Goal: Task Accomplishment & Management: Complete application form

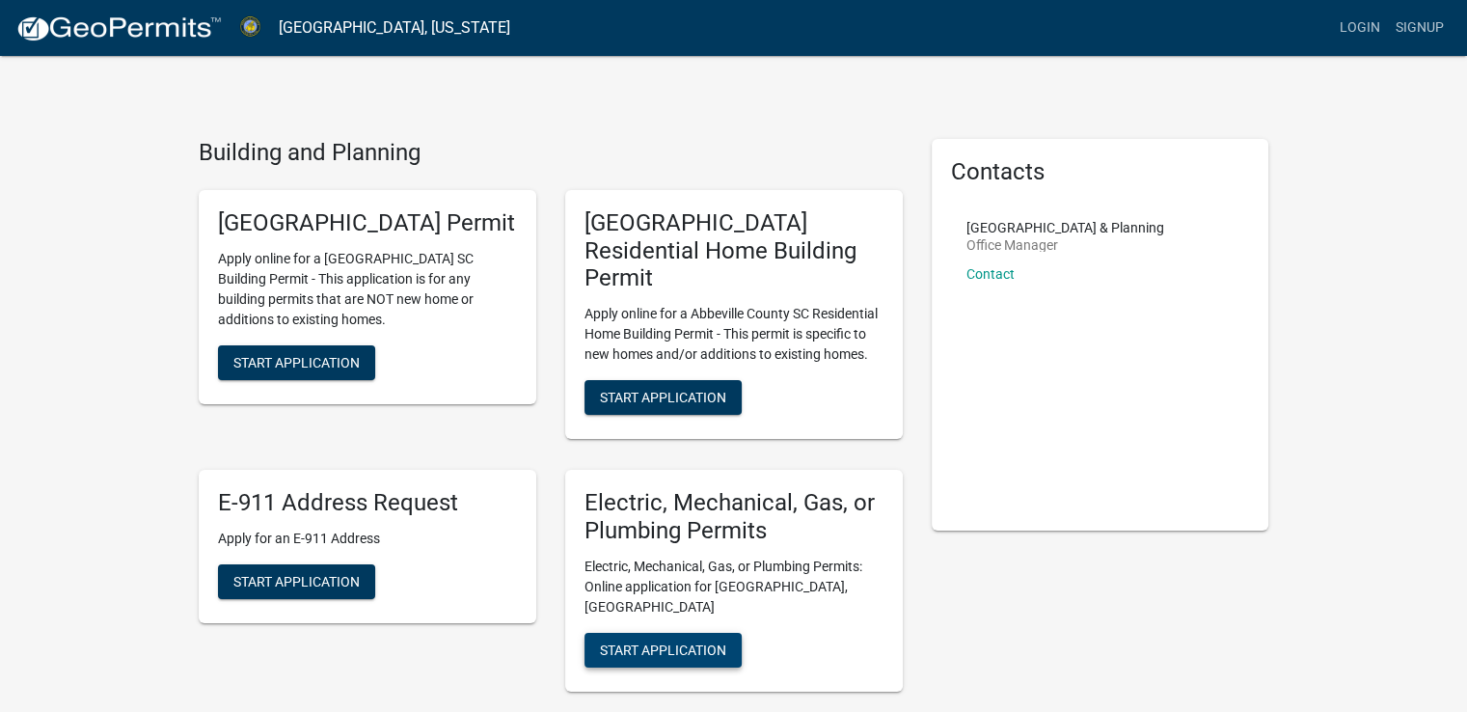
click at [679, 641] on span "Start Application" at bounding box center [663, 648] width 126 height 15
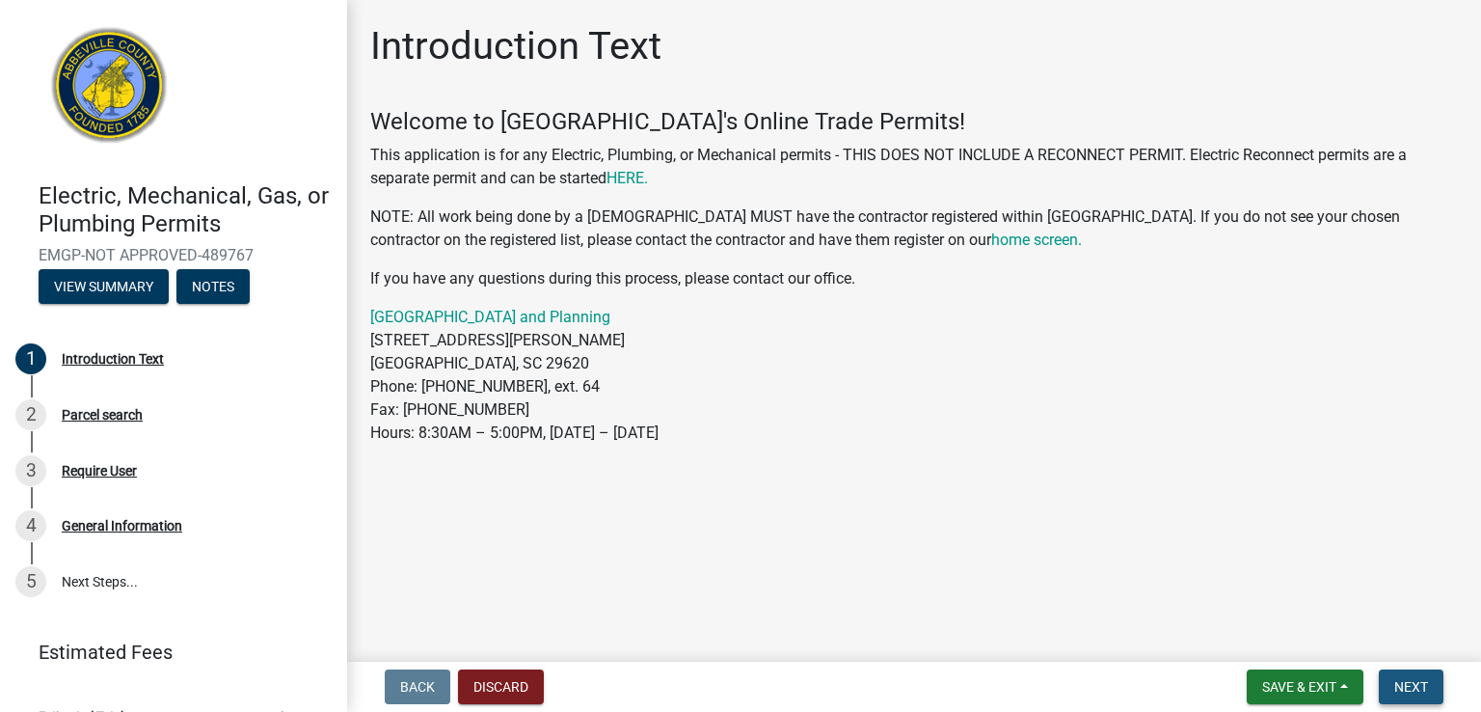
click at [1413, 692] on span "Next" at bounding box center [1412, 686] width 34 height 15
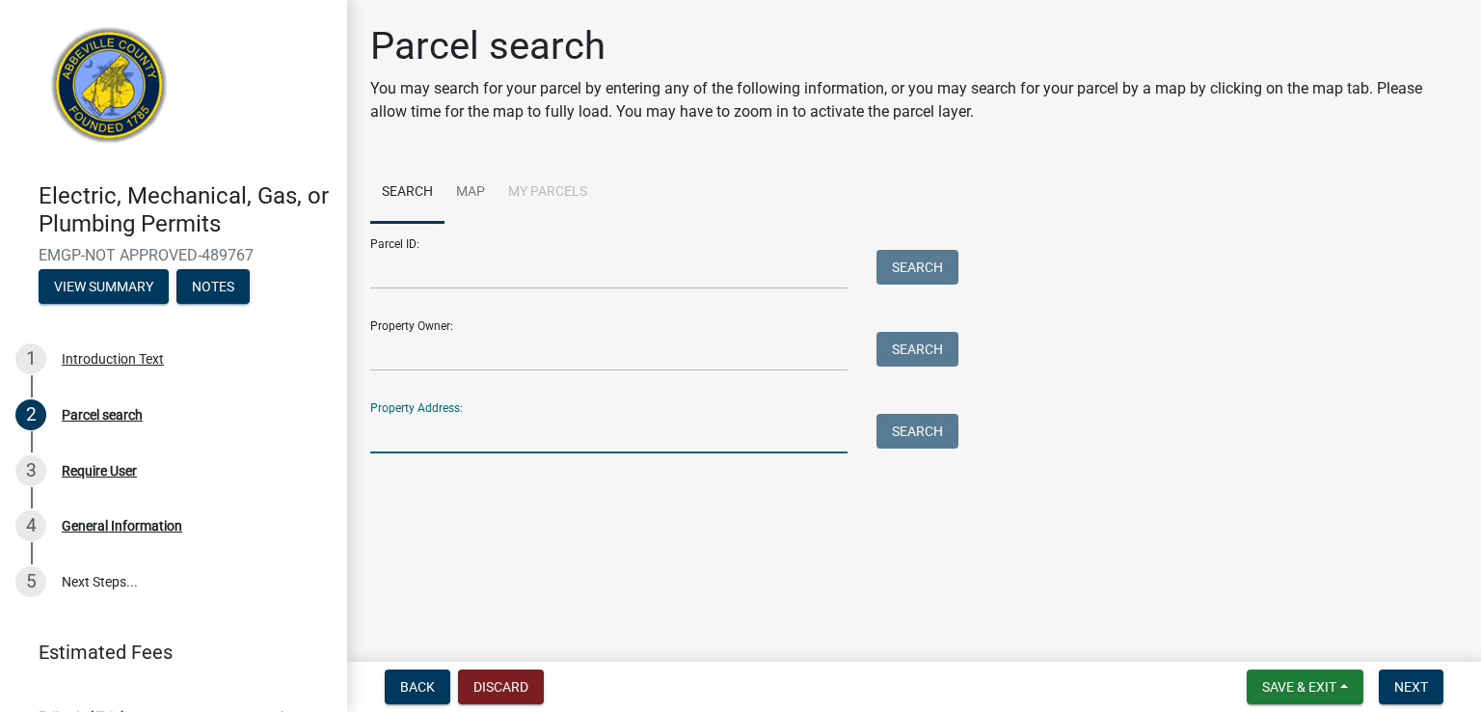
click at [417, 445] on input "Property Address:" at bounding box center [608, 434] width 477 height 40
type input "[STREET_ADDRESS][PERSON_NAME]"
click at [922, 435] on button "Search" at bounding box center [918, 431] width 82 height 35
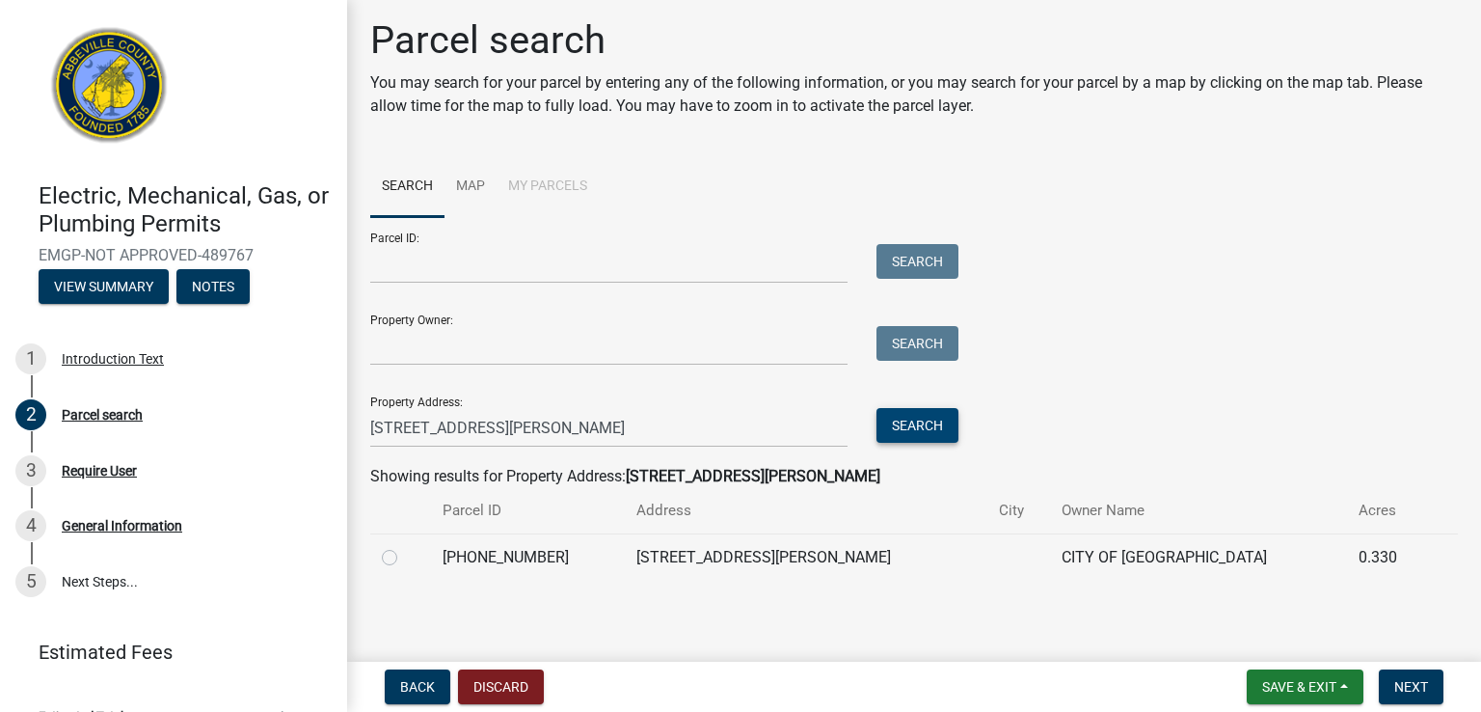
scroll to position [8, 0]
click at [405, 544] on label at bounding box center [405, 544] width 0 height 0
click at [405, 556] on input "radio" at bounding box center [411, 550] width 13 height 13
radio input "true"
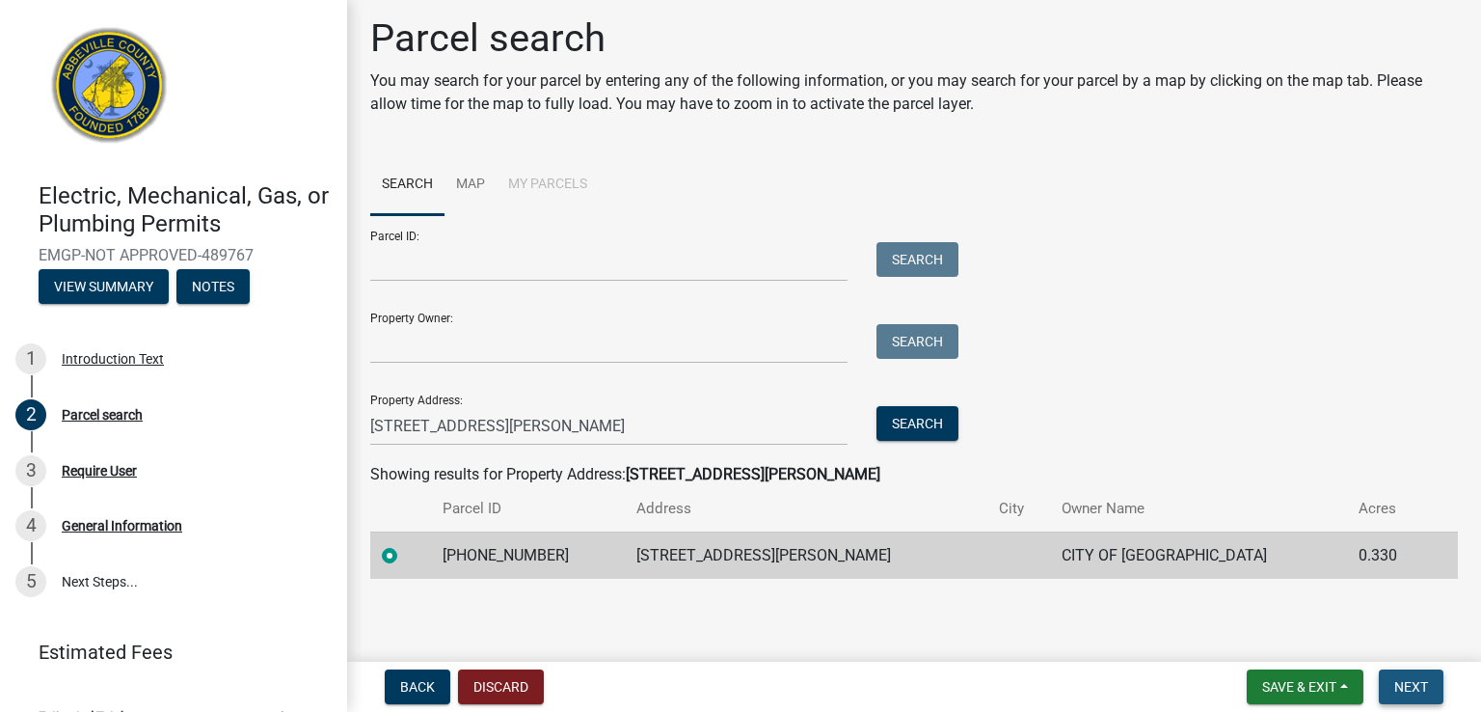
click at [1397, 684] on span "Next" at bounding box center [1412, 686] width 34 height 15
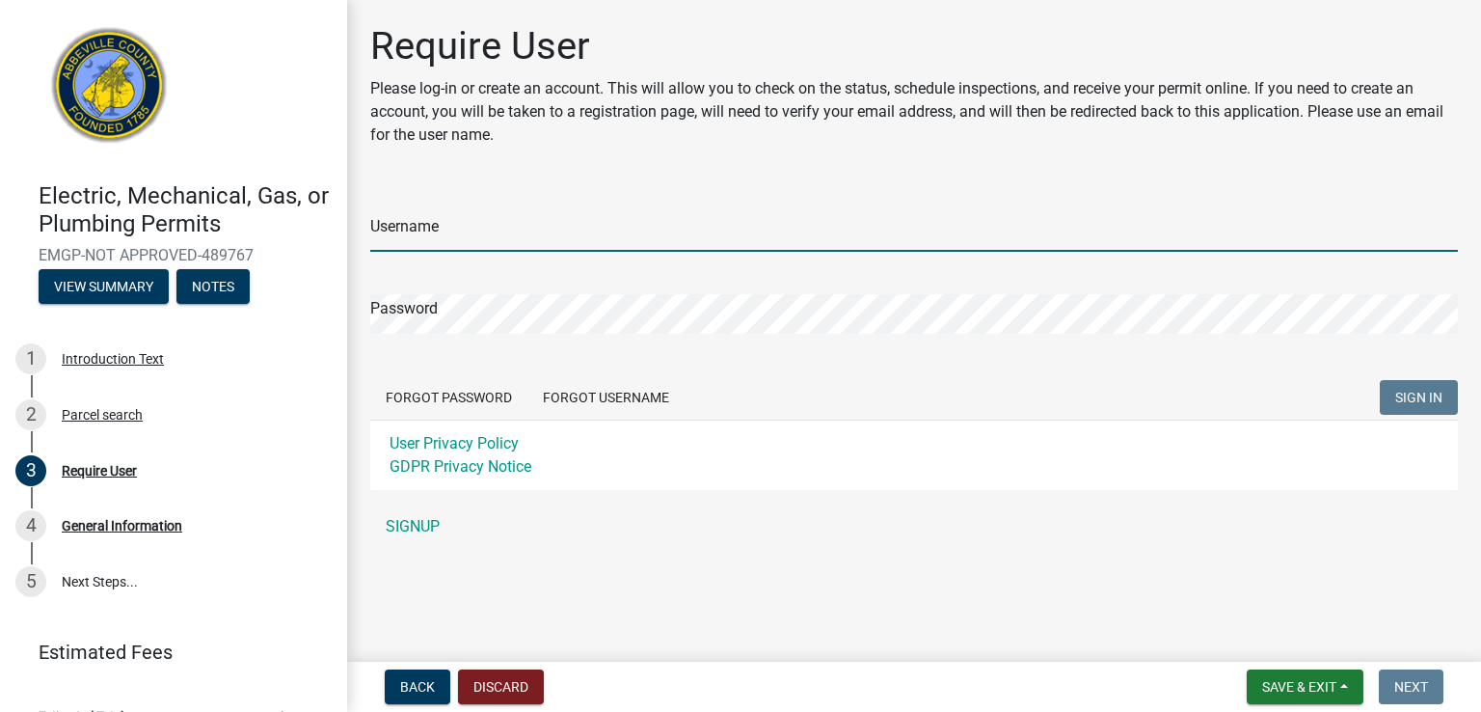
click at [444, 232] on input "Username" at bounding box center [914, 232] width 1088 height 40
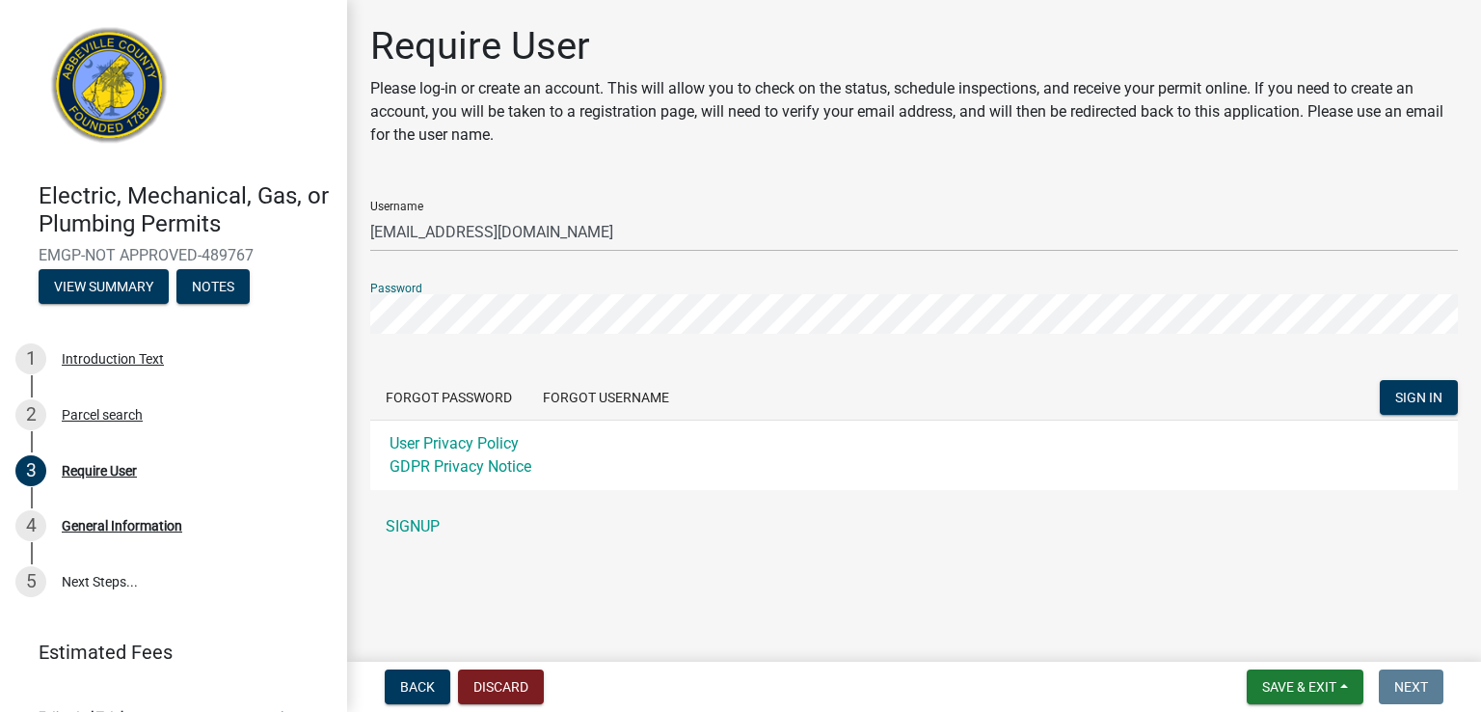
click at [1380, 380] on button "SIGN IN" at bounding box center [1419, 397] width 78 height 35
click at [358, 311] on div "Require User Please log-in or create an account. This will allow you to check o…" at bounding box center [914, 293] width 1117 height 540
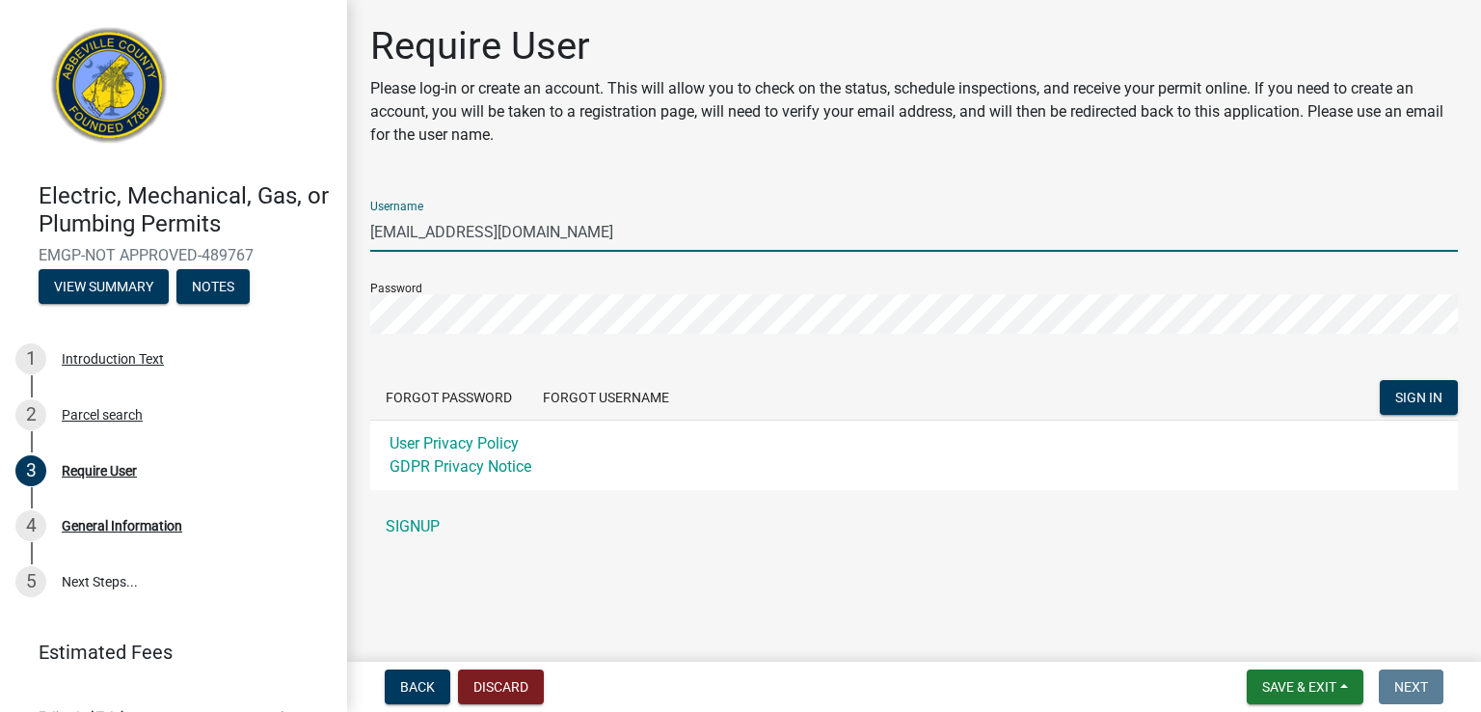
drag, startPoint x: 400, startPoint y: 228, endPoint x: 355, endPoint y: 229, distance: 45.3
click at [356, 229] on div "Require User Please log-in or create an account. This will allow you to check o…" at bounding box center [914, 293] width 1117 height 540
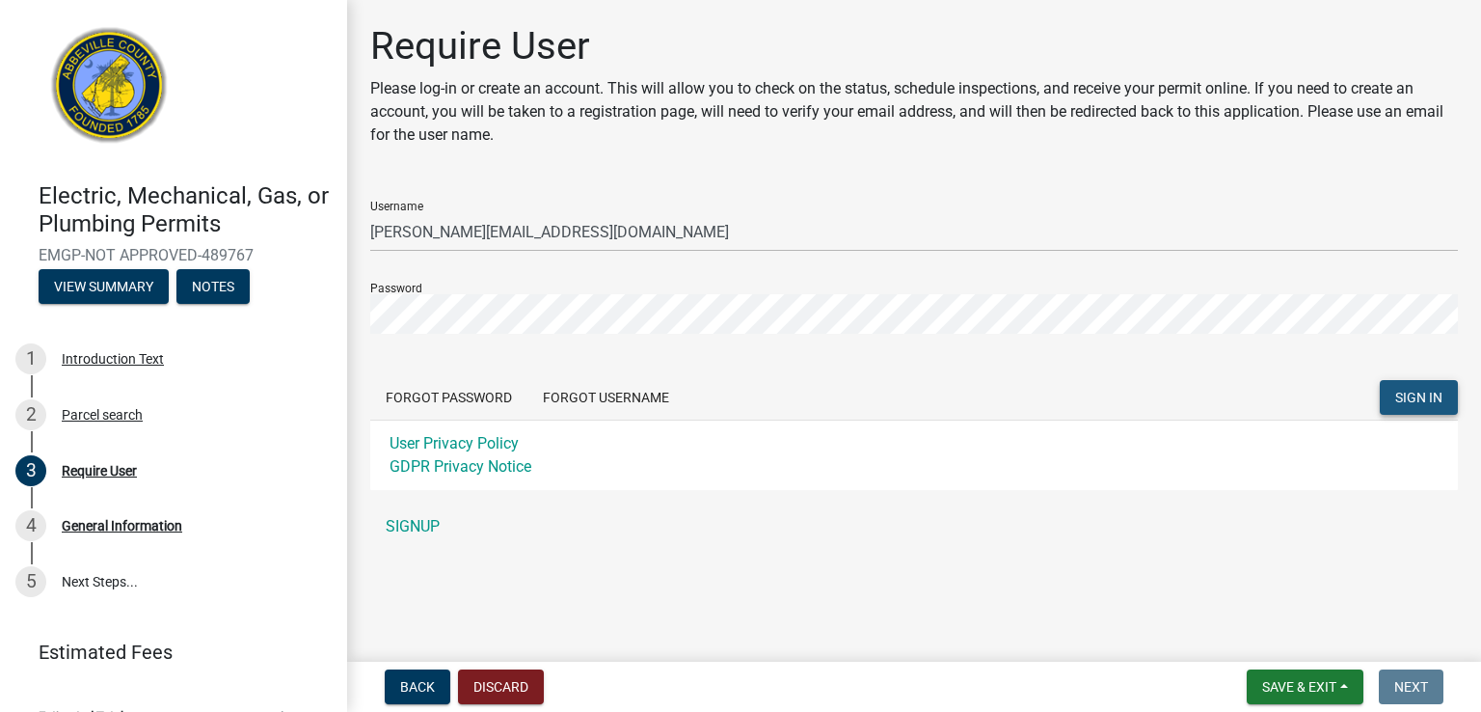
click at [1433, 397] on span "SIGN IN" at bounding box center [1419, 397] width 47 height 15
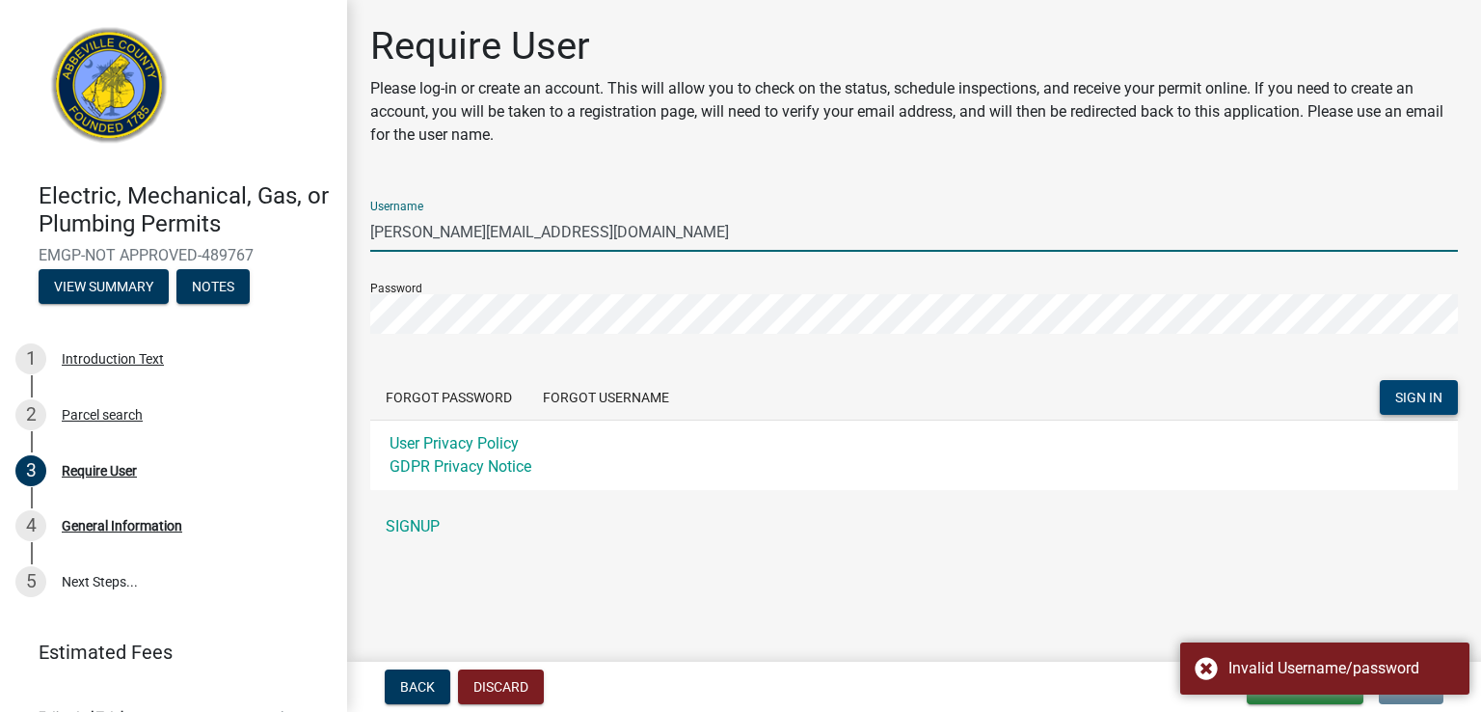
drag, startPoint x: 405, startPoint y: 229, endPoint x: 356, endPoint y: 231, distance: 49.3
click at [356, 231] on div "Require User Please log-in or create an account. This will allow you to check o…" at bounding box center [914, 293] width 1117 height 540
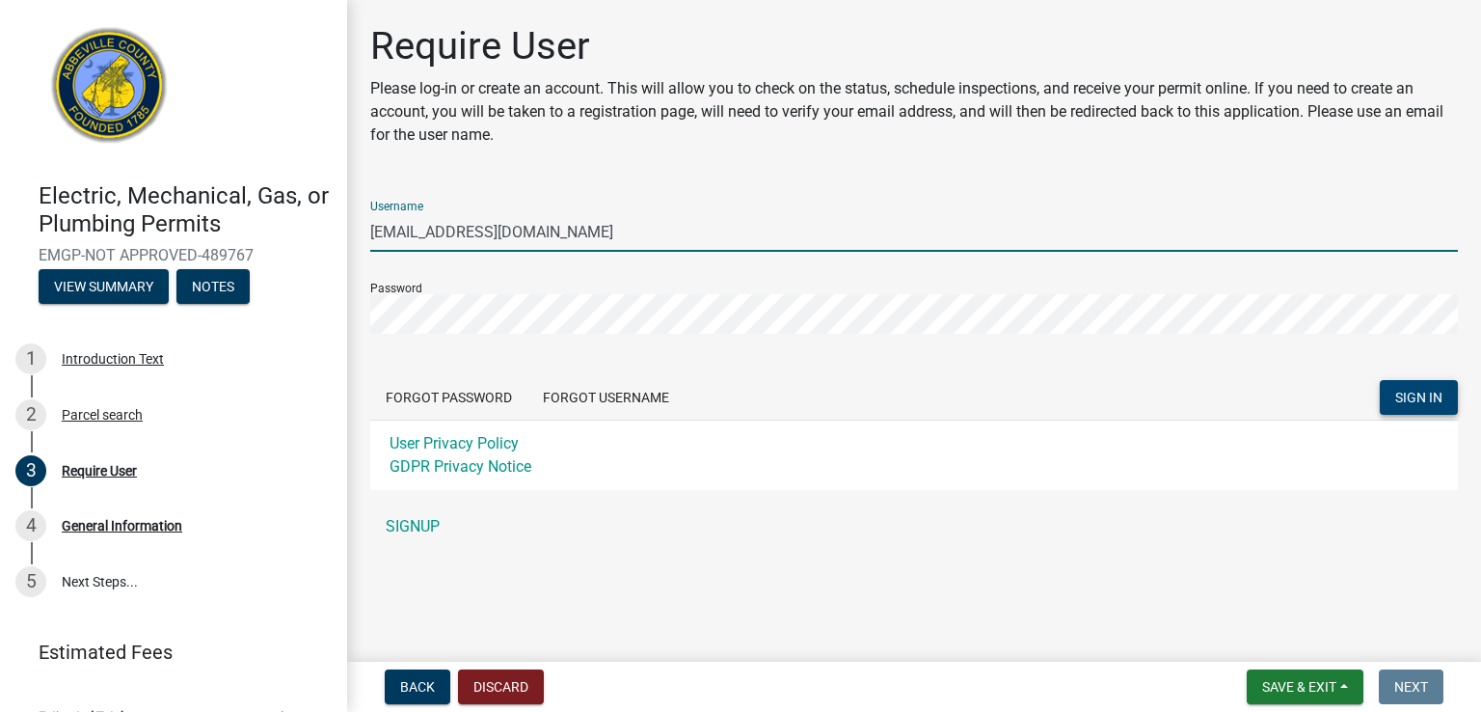
type input "[EMAIL_ADDRESS][DOMAIN_NAME]"
click at [1431, 398] on span "SIGN IN" at bounding box center [1419, 397] width 47 height 15
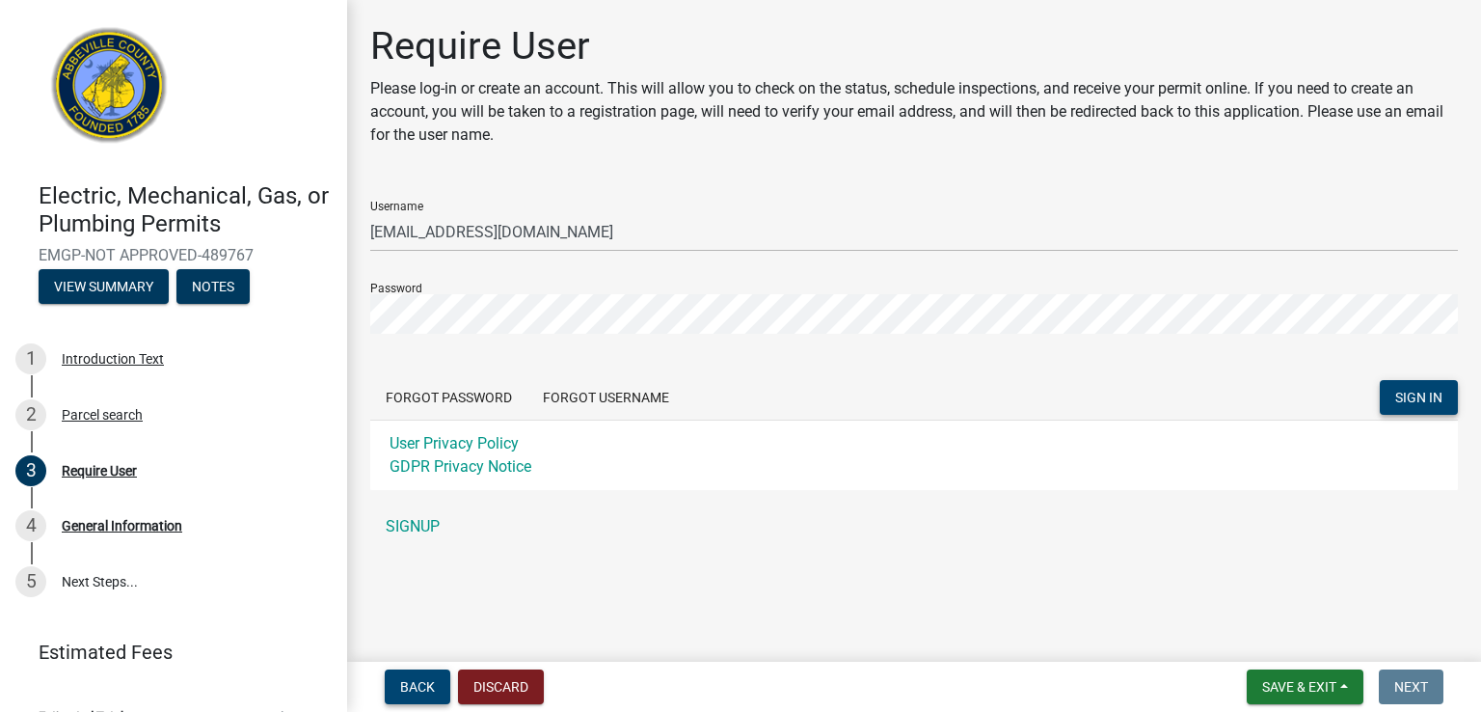
click at [417, 692] on span "Back" at bounding box center [417, 686] width 35 height 15
